Goal: Transaction & Acquisition: Purchase product/service

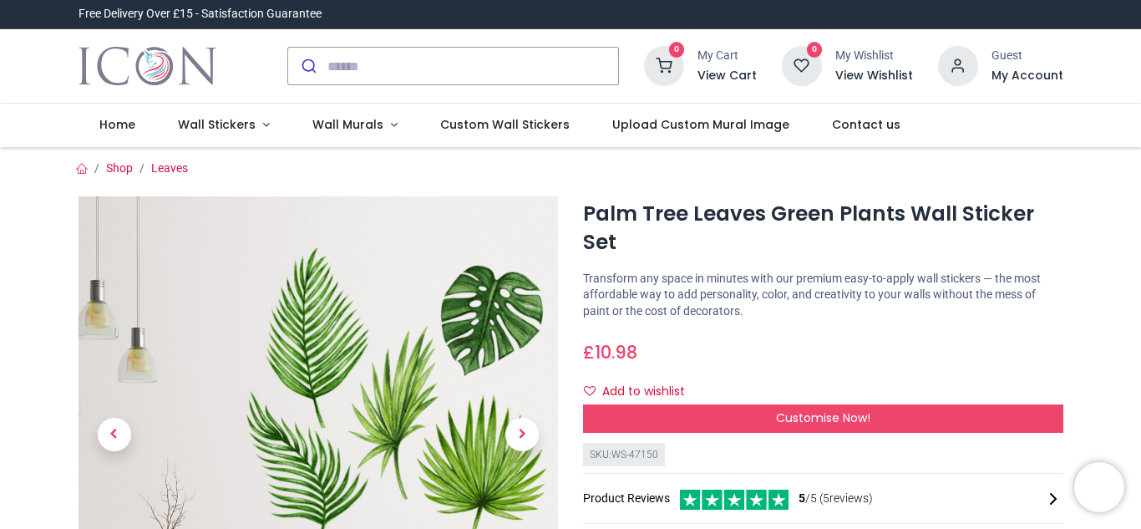
click at [966, 360] on div "£ 10.98 10.98 GBP £ 10.98 £ 10.98 Not Available For Sale" at bounding box center [823, 348] width 480 height 31
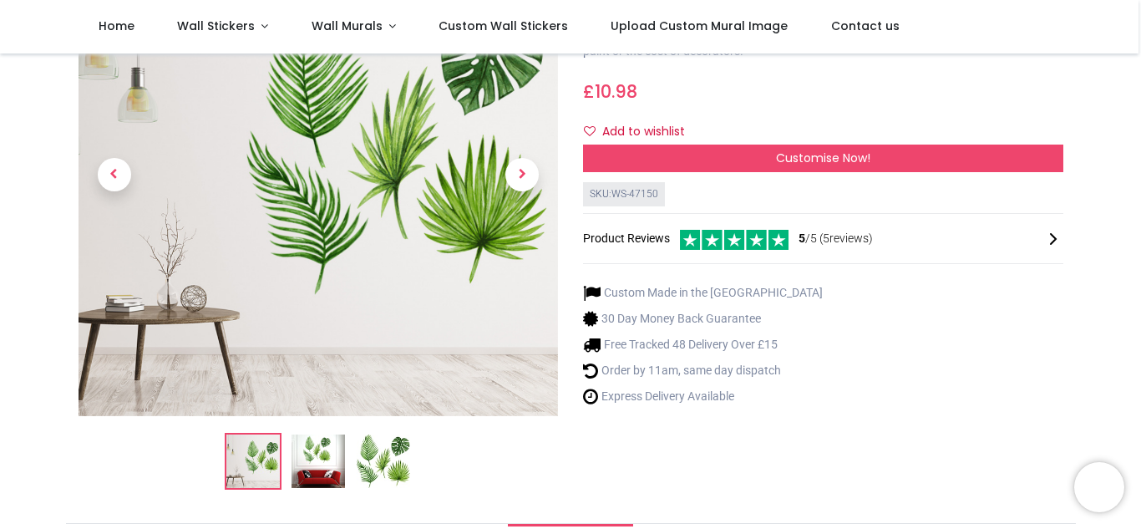
scroll to position [201, 0]
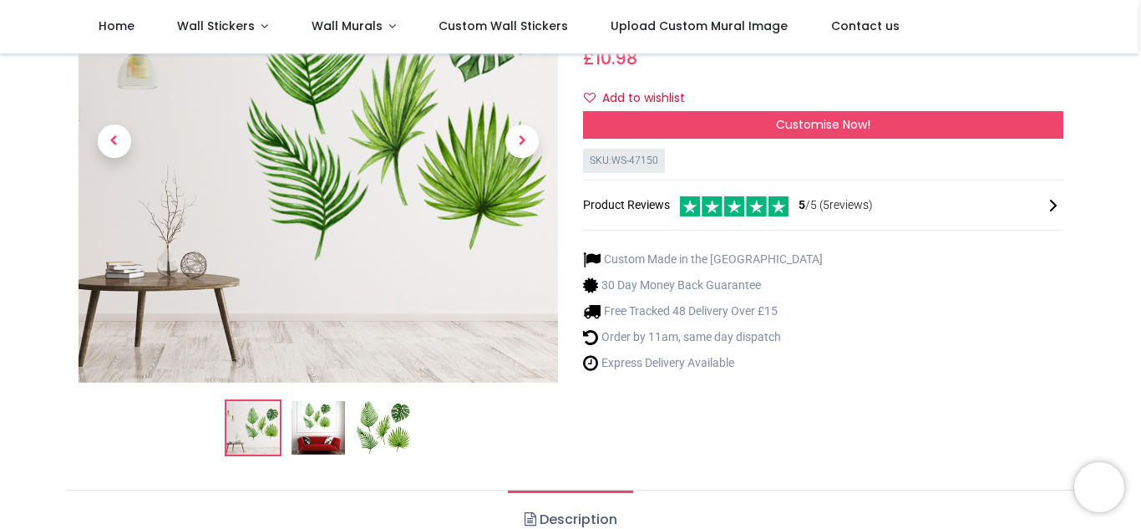
click at [319, 434] on img at bounding box center [318, 427] width 53 height 53
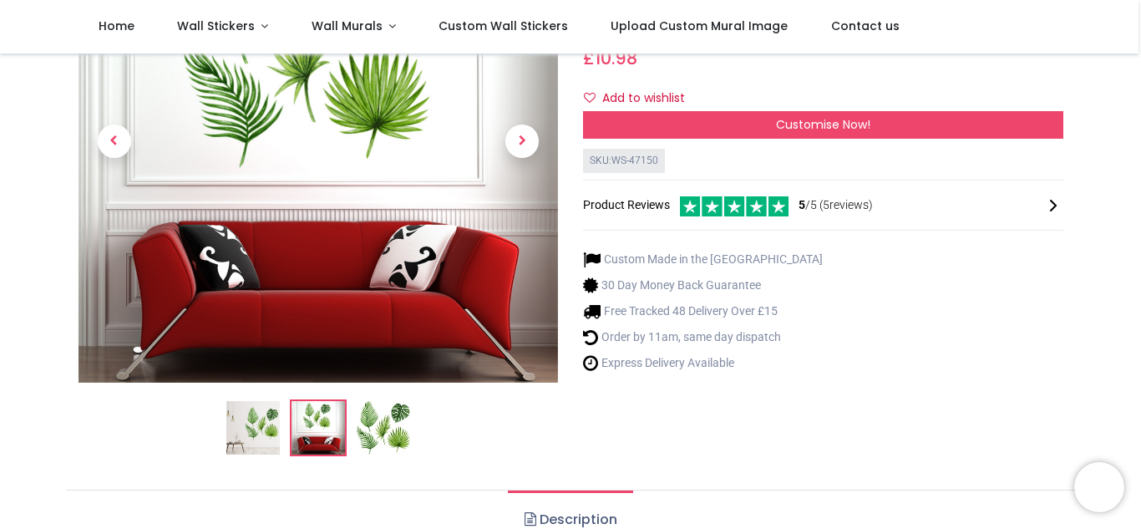
click at [378, 431] on img at bounding box center [383, 427] width 53 height 53
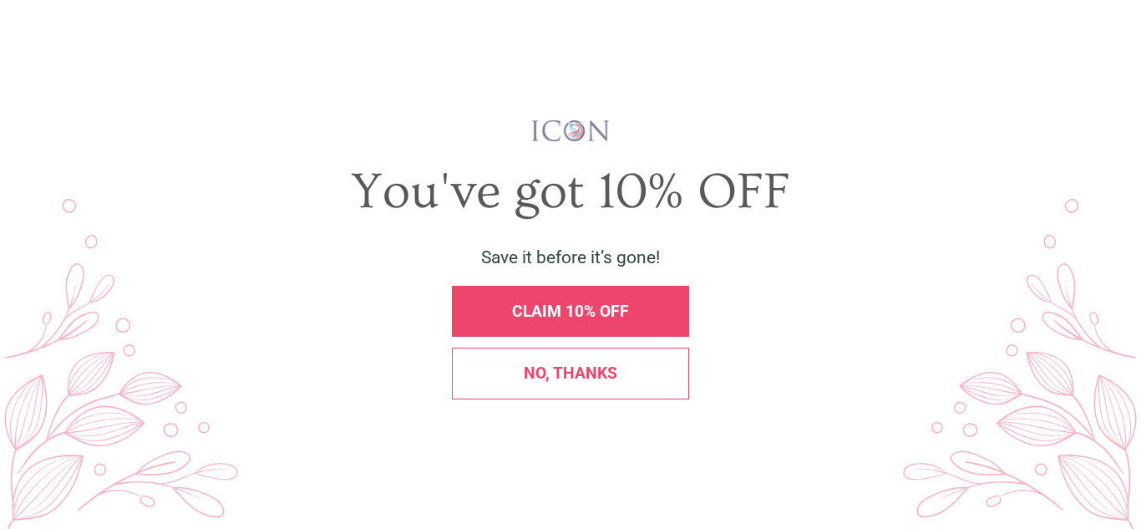
scroll to position [0, 0]
click at [642, 368] on div "No, thanks" at bounding box center [571, 373] width 214 height 16
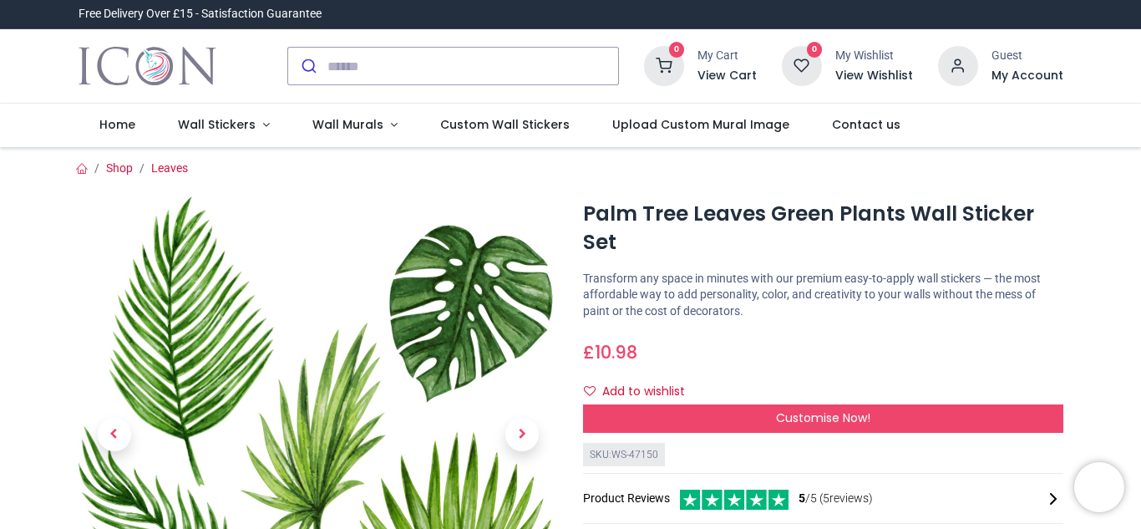
click at [1008, 317] on p "Transform any space in minutes with our premium easy-to-apply wall stickers — t…" at bounding box center [823, 295] width 480 height 49
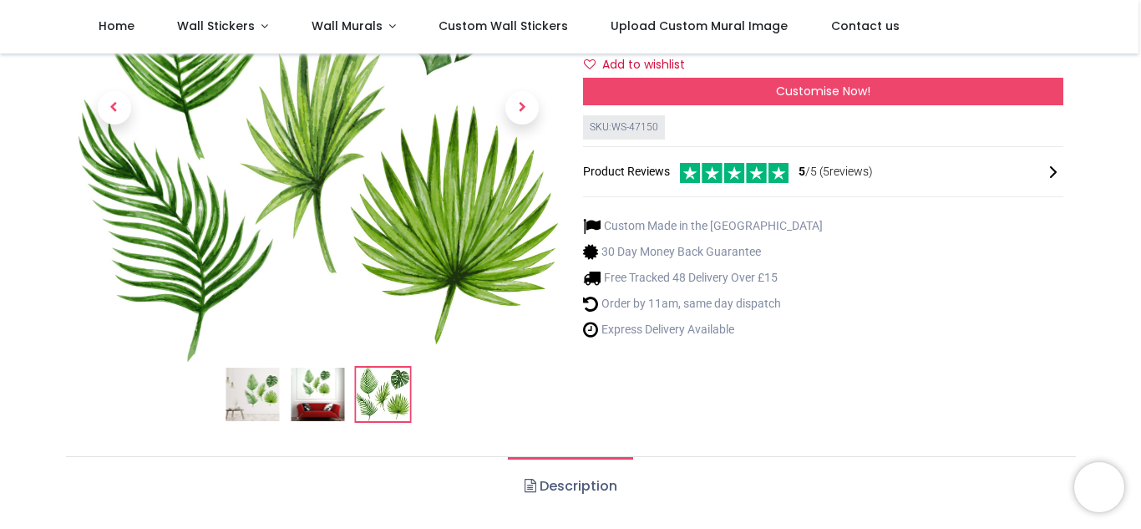
scroll to position [301, 0]
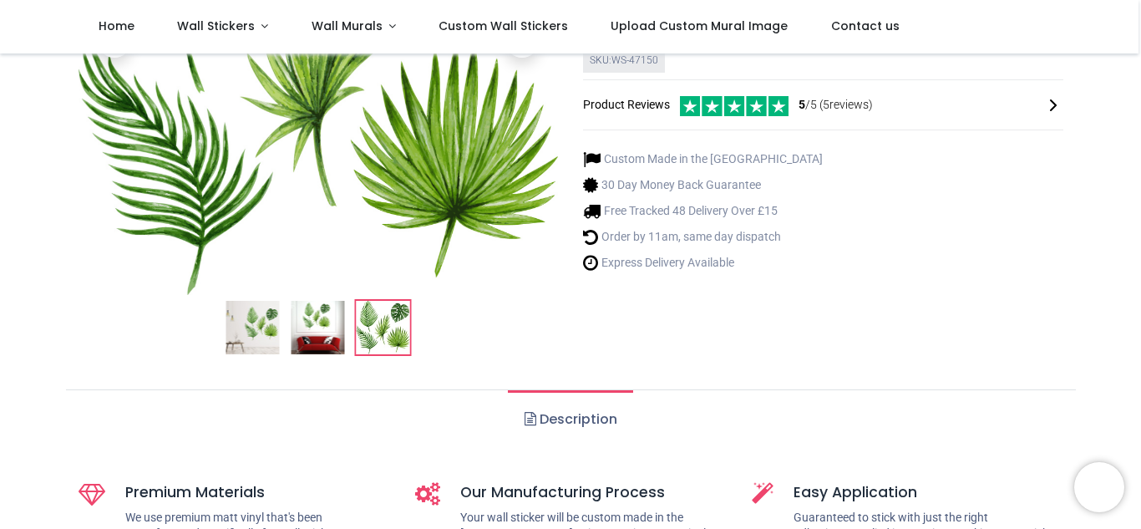
click at [1053, 104] on icon at bounding box center [1053, 105] width 20 height 20
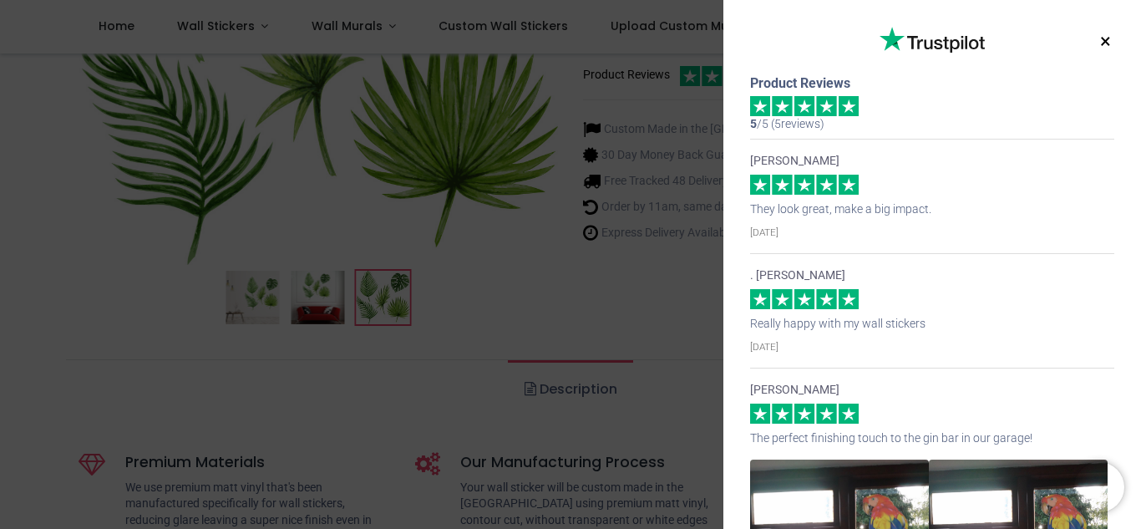
scroll to position [334, 0]
click at [1046, 139] on div "[PERSON_NAME] They look great, make a big impact. [DATE]" at bounding box center [932, 196] width 364 height 114
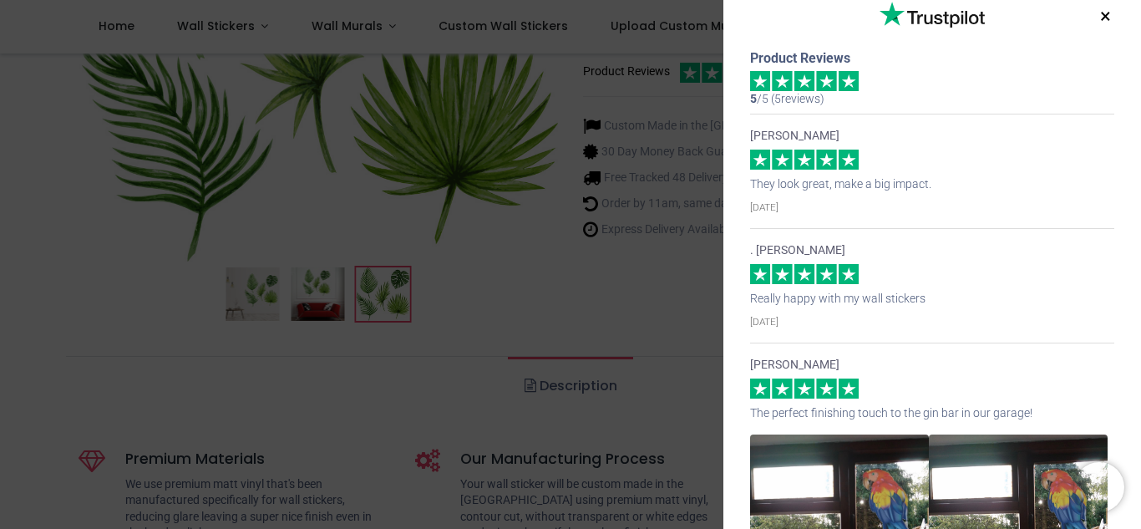
scroll to position [0, 0]
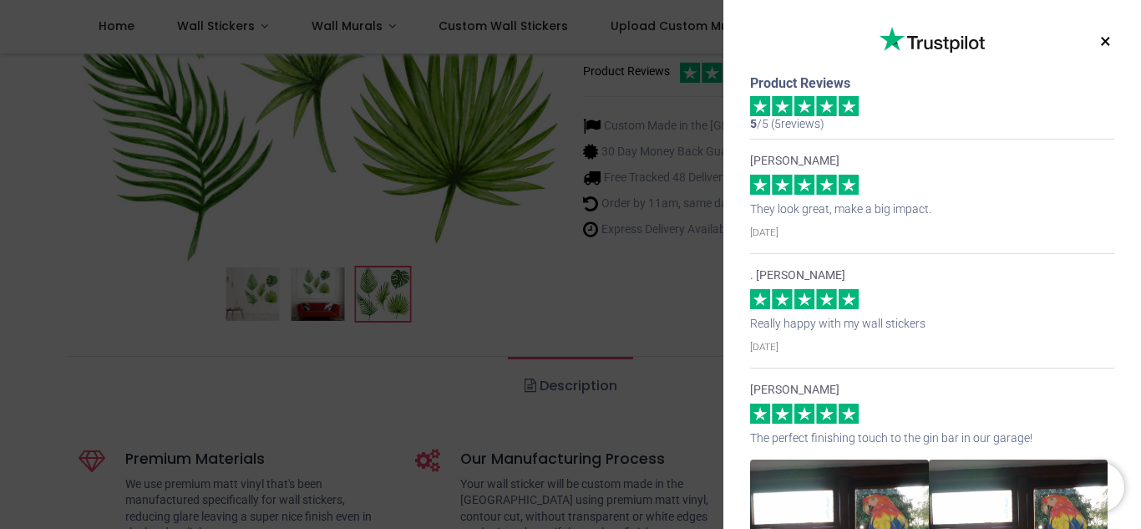
click at [1102, 38] on button "×" at bounding box center [1105, 42] width 21 height 30
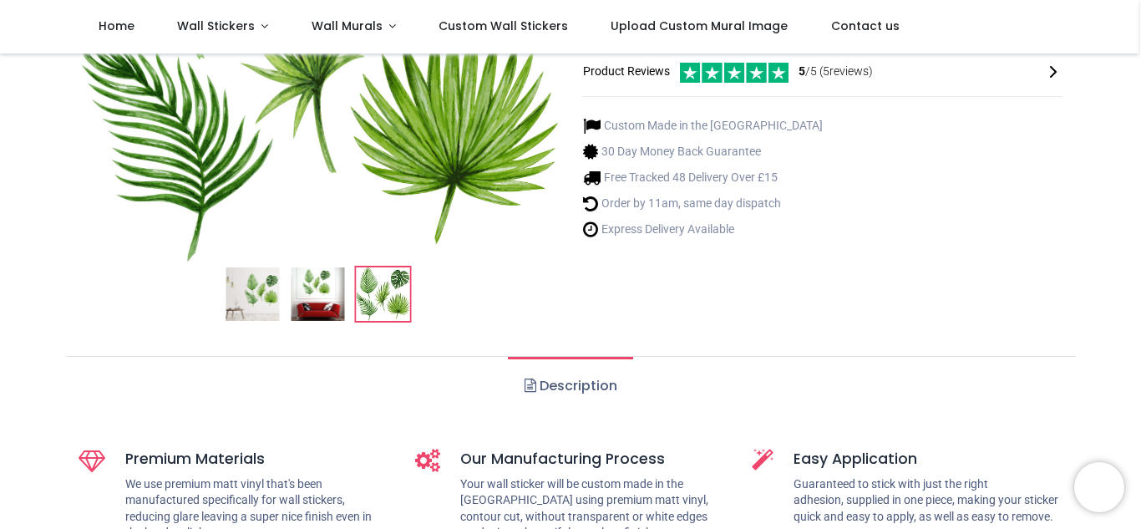
click at [926, 282] on div "Palm Tree Leaves Green Plants Wall Sticker Set [URL][DOMAIN_NAME] [URL][DOMAIN_…" at bounding box center [823, 52] width 505 height 566
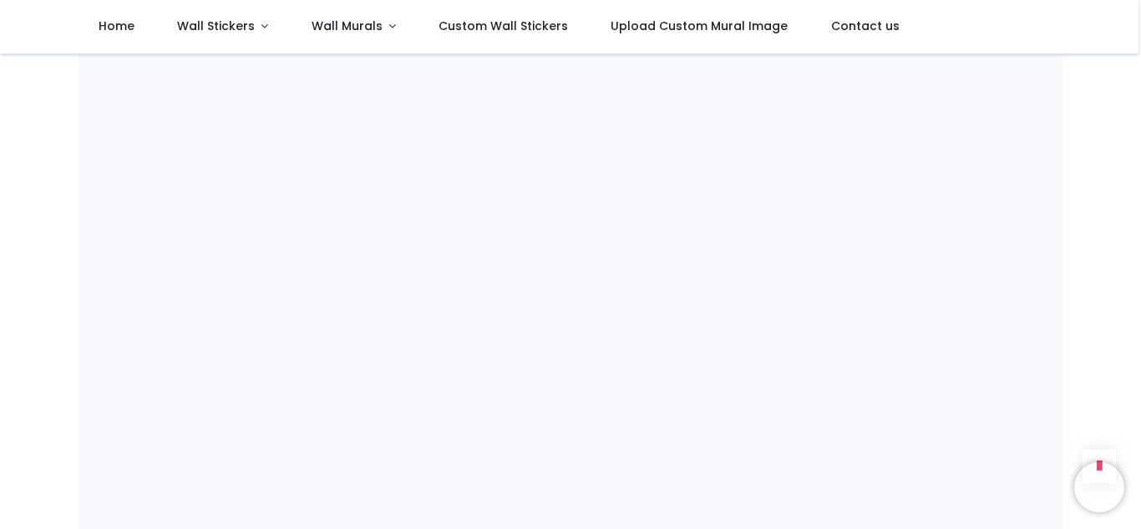
scroll to position [1485, 0]
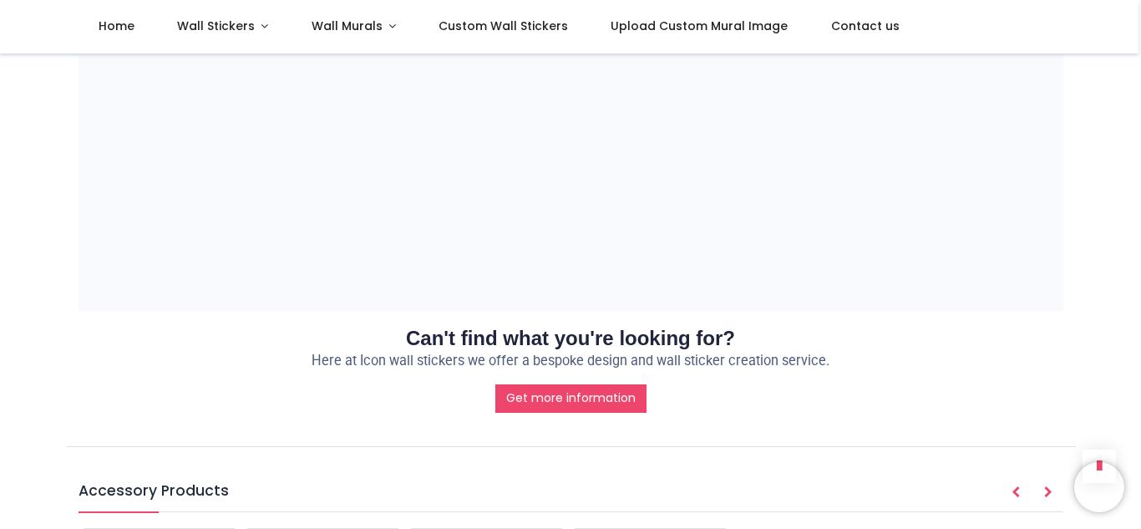
click at [1028, 334] on h2 "Can't find what you're looking for?" at bounding box center [571, 338] width 985 height 28
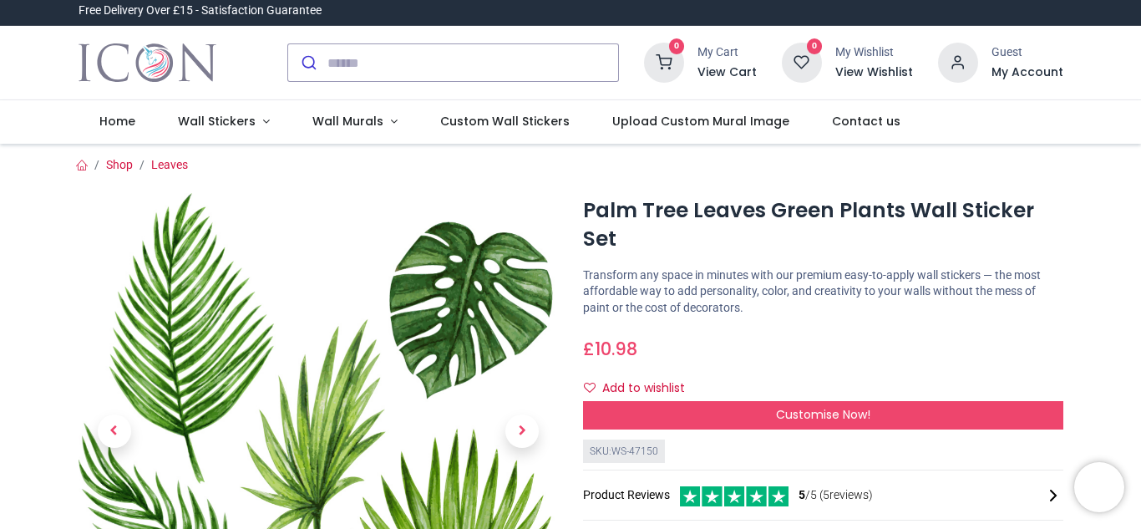
scroll to position [0, 0]
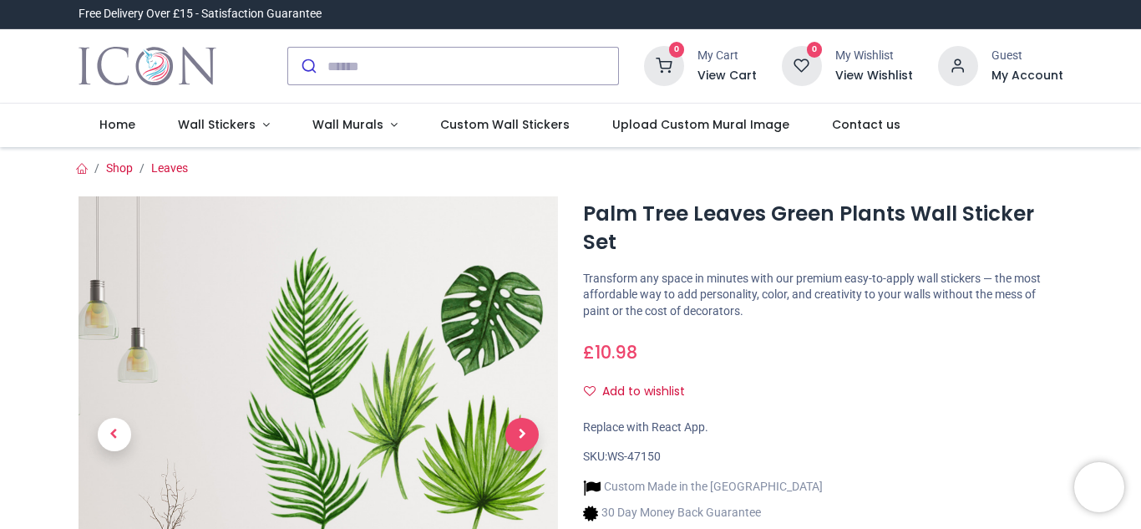
click at [518, 431] on span "Next" at bounding box center [521, 434] width 33 height 33
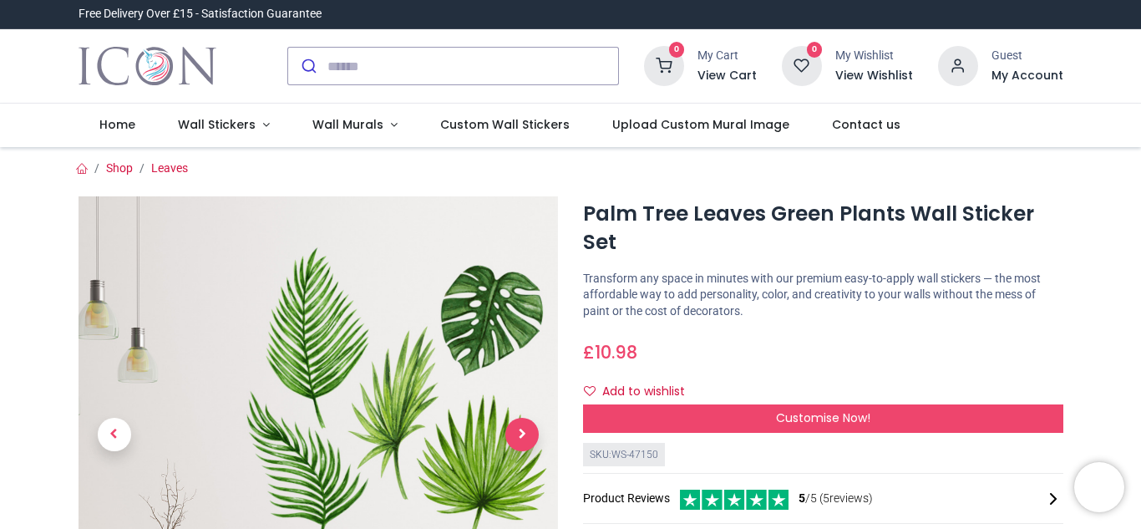
click at [520, 441] on span "Next" at bounding box center [521, 434] width 33 height 33
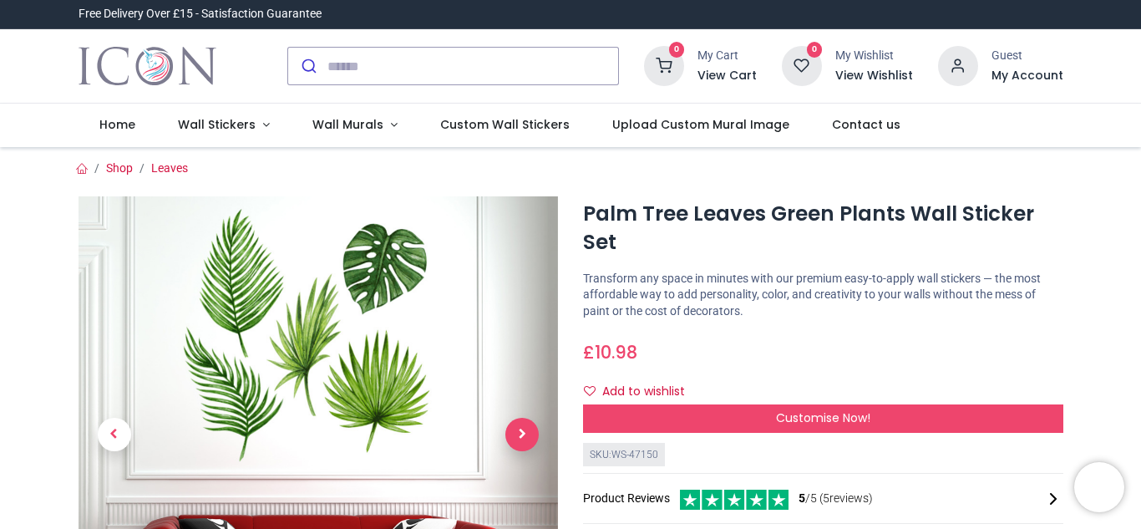
click at [520, 441] on span "Next" at bounding box center [521, 434] width 33 height 33
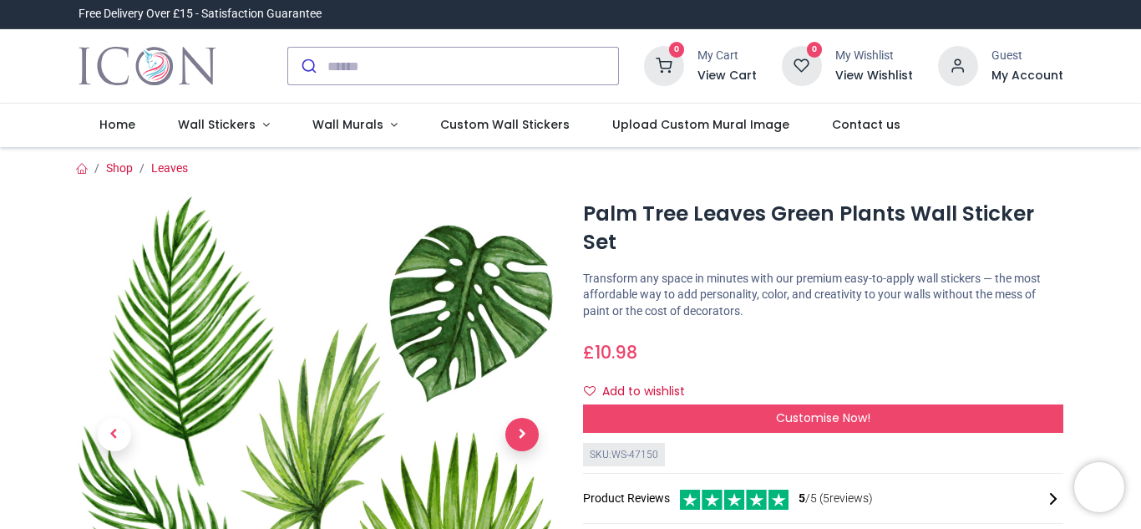
click at [520, 441] on span "Next" at bounding box center [521, 434] width 33 height 33
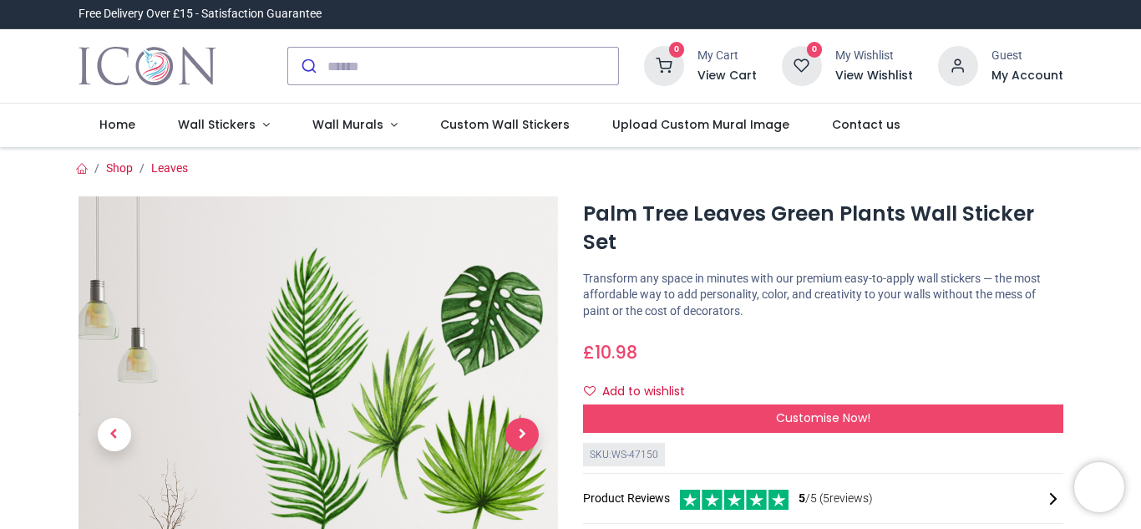
click at [520, 441] on span "Next" at bounding box center [521, 434] width 33 height 33
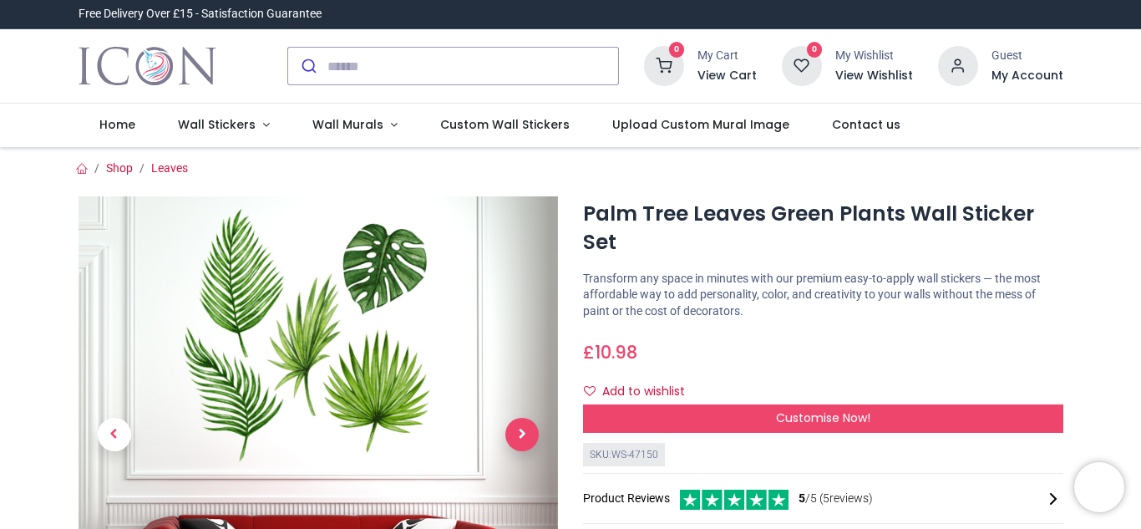
click at [520, 441] on span "Next" at bounding box center [521, 434] width 33 height 33
